Goal: Obtain resource: Download file/media

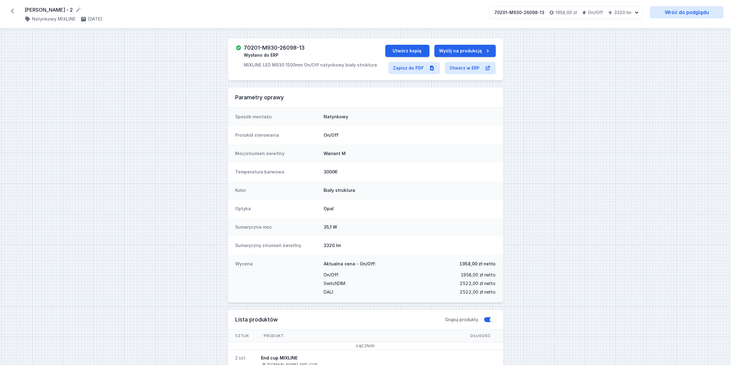
click at [12, 10] on icon at bounding box center [12, 11] width 10 height 10
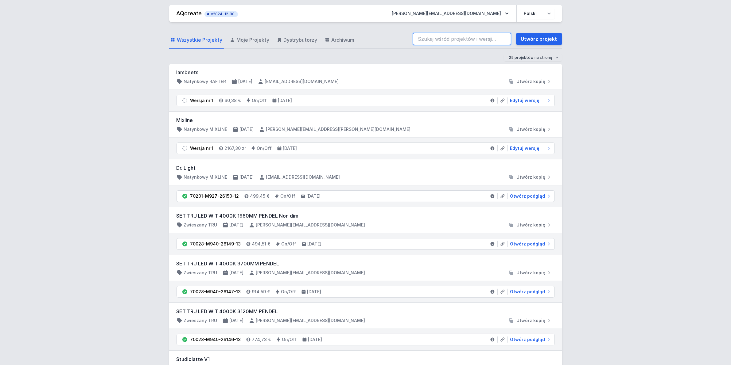
click at [485, 33] on input "search" at bounding box center [462, 39] width 98 height 12
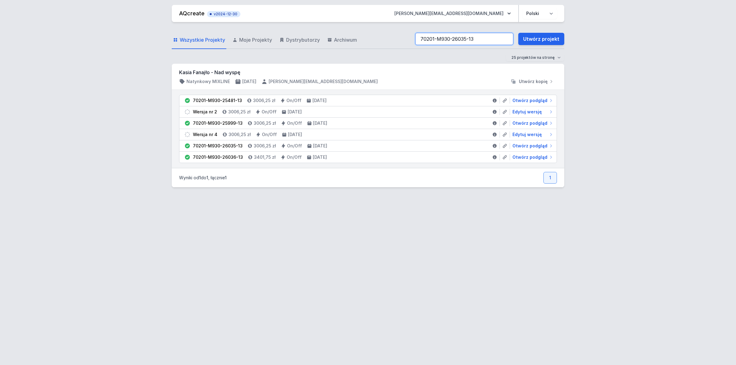
type input "70201-M930-26035-13"
click at [535, 147] on span "Otwórz podgląd" at bounding box center [530, 146] width 35 height 6
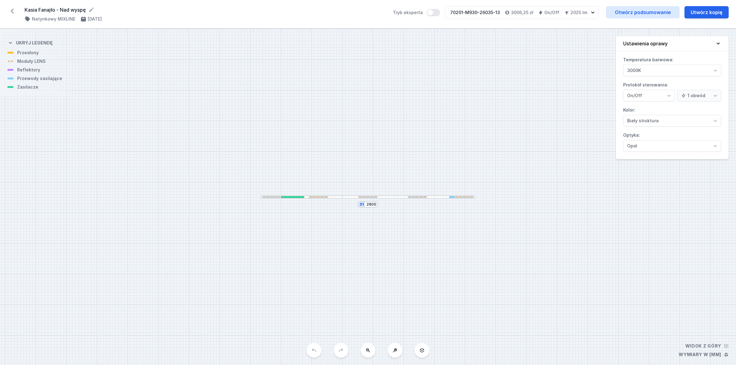
click at [624, 4] on div "Kasia Fanajło - Nad wyspę ( 11243 /v 5 ) Natynkowy MIXLINE [DATE] Tryb eksperta…" at bounding box center [368, 14] width 736 height 29
click at [624, 13] on link "Otwórz podsumowanie" at bounding box center [643, 12] width 74 height 12
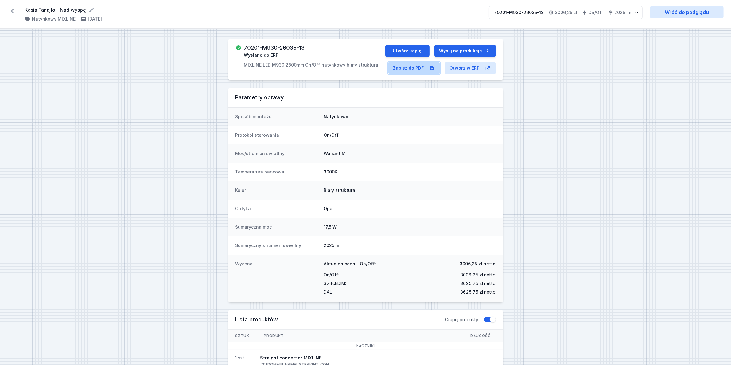
click at [408, 62] on link "Zapisz do PDF" at bounding box center [414, 68] width 52 height 12
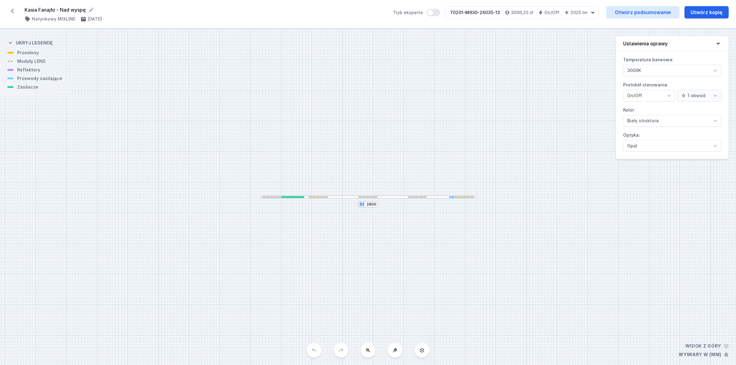
click at [10, 9] on icon at bounding box center [12, 11] width 10 height 10
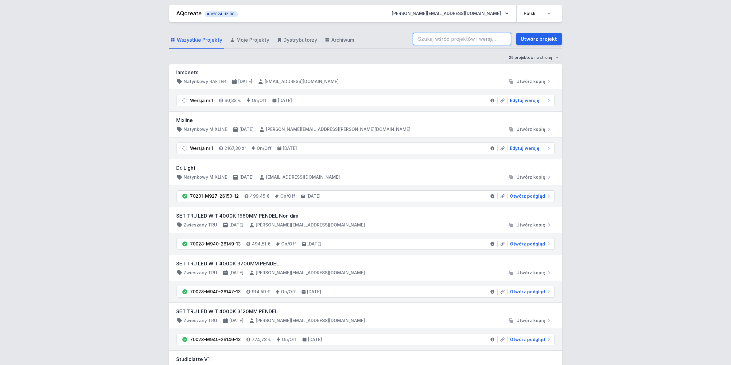
click at [436, 39] on input "search" at bounding box center [462, 39] width 98 height 12
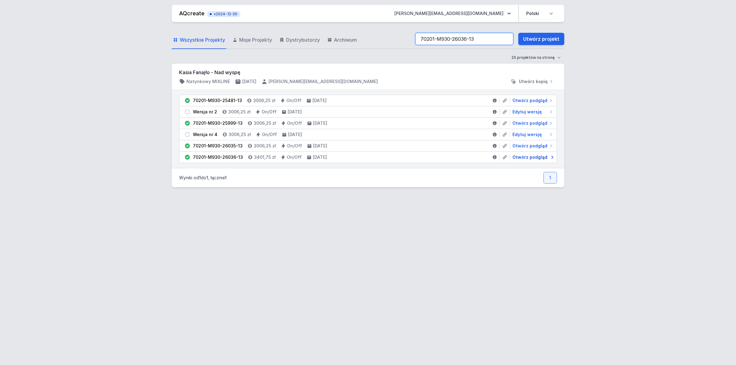
type input "70201-M930-26036-13"
click at [527, 156] on span "Otwórz podgląd" at bounding box center [530, 157] width 35 height 6
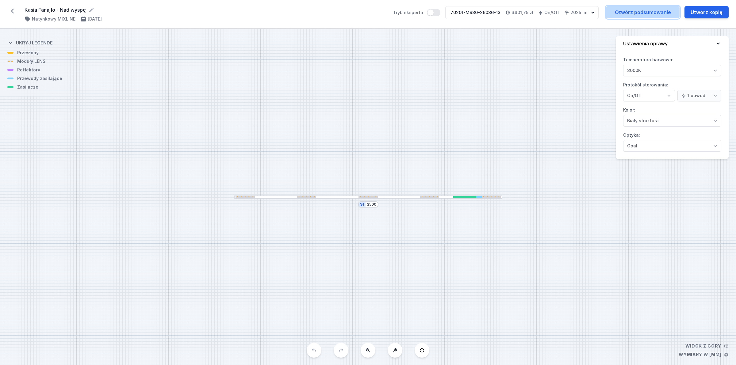
click at [622, 11] on link "Otwórz podsumowanie" at bounding box center [643, 12] width 74 height 12
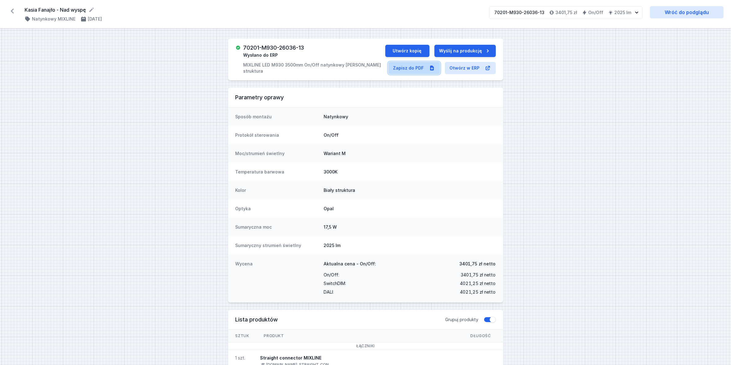
click at [407, 66] on link "Zapisz do PDF" at bounding box center [414, 68] width 52 height 12
